Goal: Information Seeking & Learning: Understand process/instructions

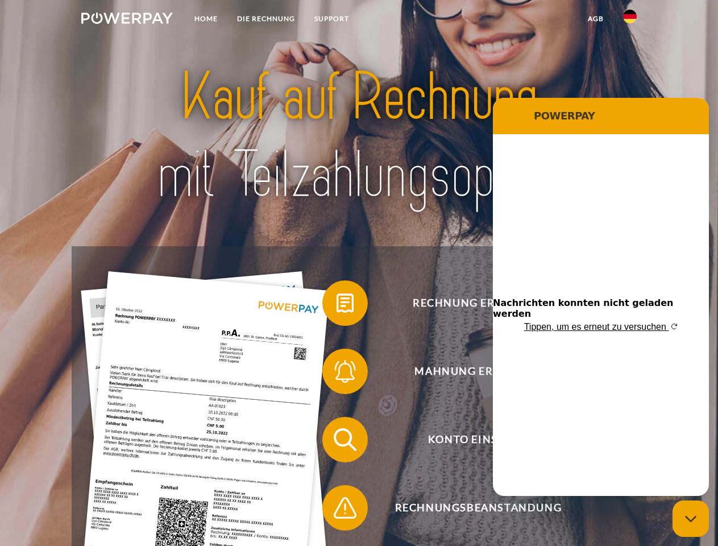
click at [127, 20] on img at bounding box center [127, 18] width 92 height 11
click at [630, 20] on img at bounding box center [630, 17] width 14 height 14
click at [596, 19] on link "agb" at bounding box center [595, 19] width 35 height 20
click at [337, 305] on span at bounding box center [328, 303] width 57 height 57
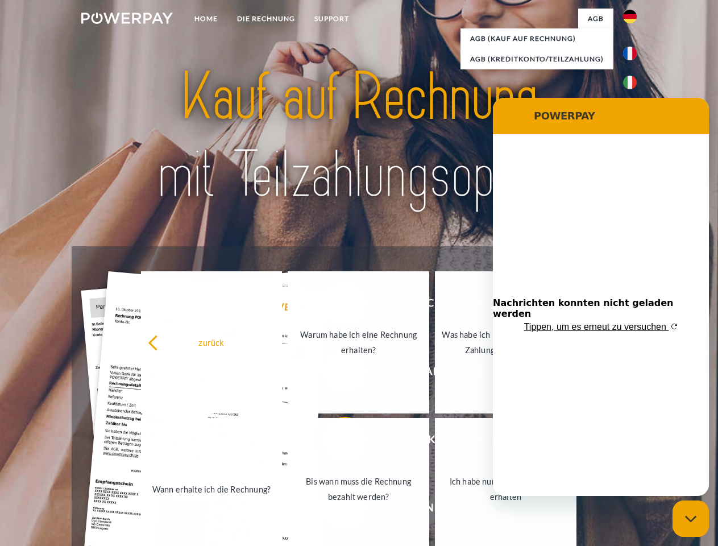
click at [337, 374] on div "zurück Warum habe ich eine Rechnung erhalten? Was habe ich noch offen, ist mein…" at bounding box center [360, 415] width 460 height 293
click at [337, 442] on link "Bis wann muss die Rechnung bezahlt werden?" at bounding box center [359, 489] width 142 height 142
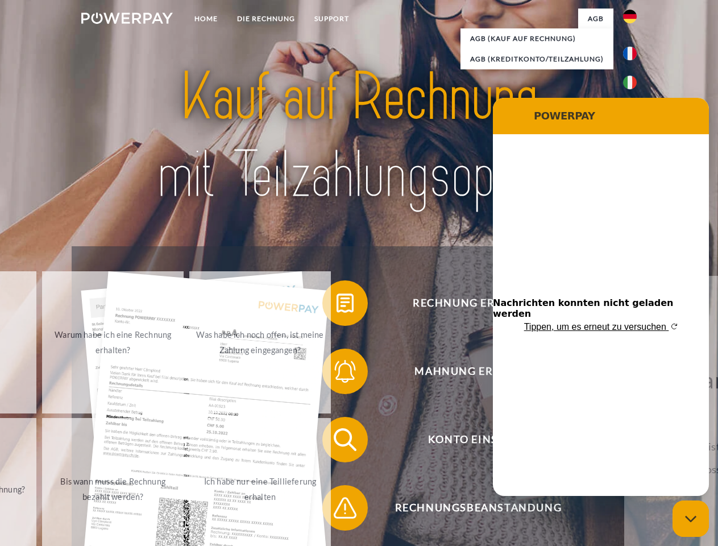
click at [337, 510] on span at bounding box center [328, 507] width 57 height 57
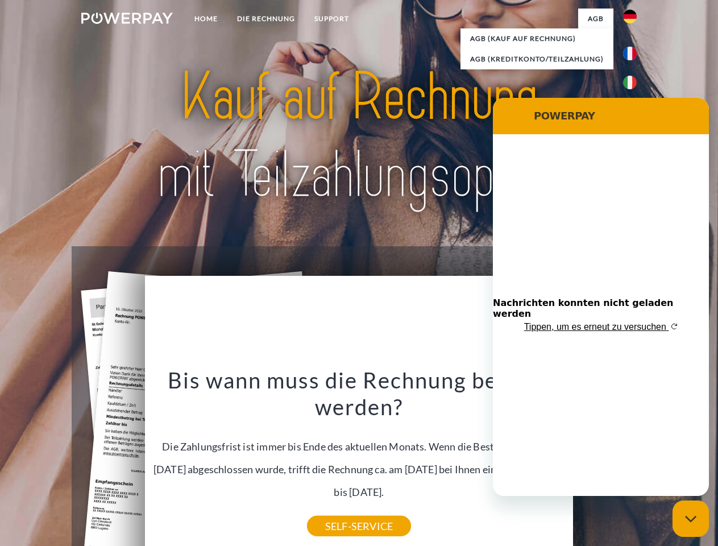
click at [691, 519] on icon "Messaging-Fenster schließen" at bounding box center [691, 518] width 12 height 7
